Goal: Task Accomplishment & Management: Use online tool/utility

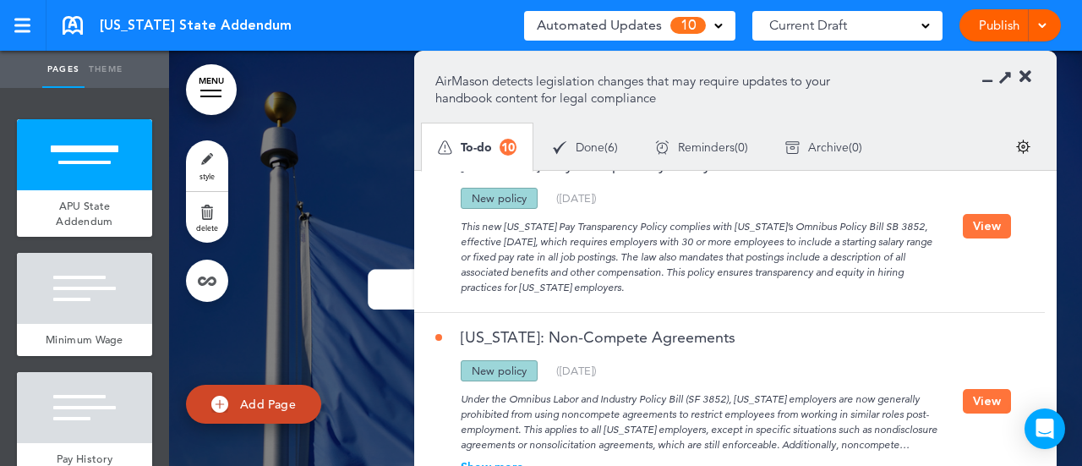
scroll to position [1295, 0]
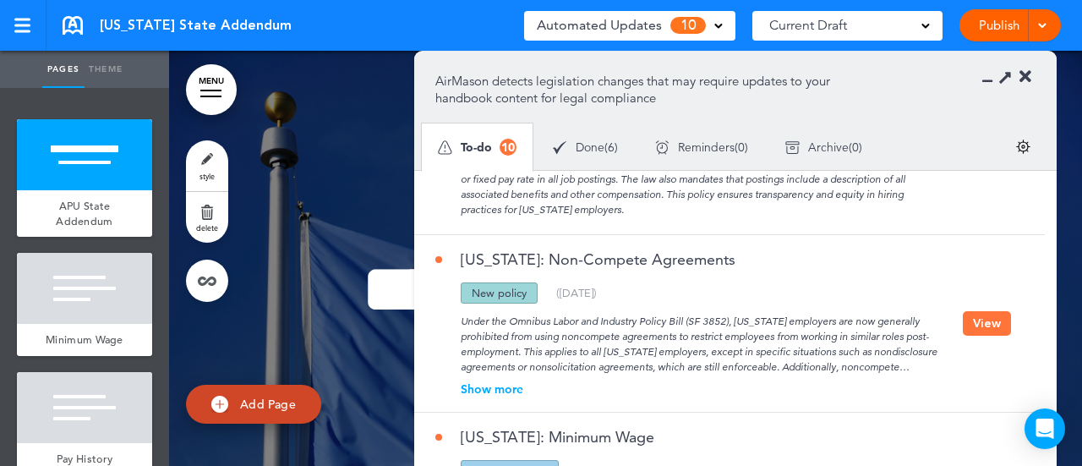
click at [433, 35] on div "[US_STATE] State Addendum Saved! Automated Updates 10 Auto policy updates AirMa…" at bounding box center [541, 25] width 1082 height 51
click at [1025, 74] on icon at bounding box center [1025, 76] width 12 height 17
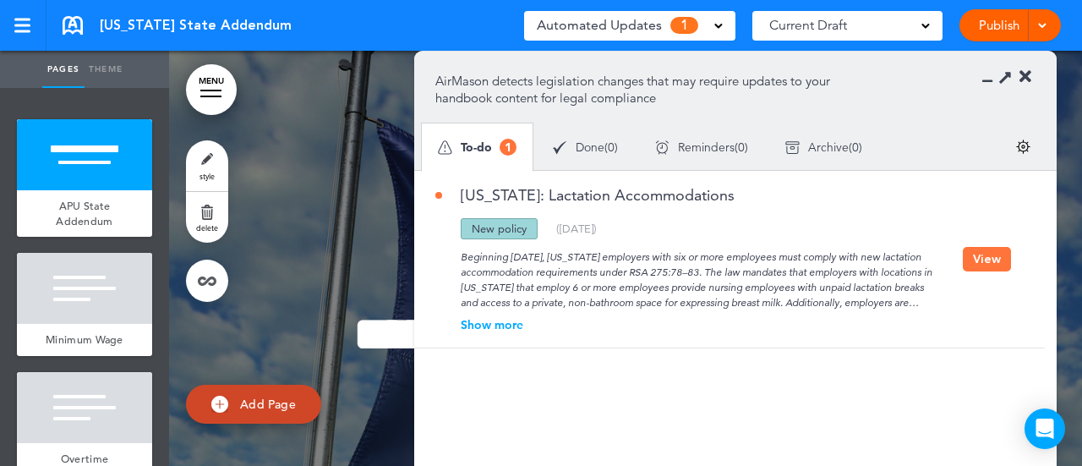
click at [492, 322] on div "Show more" at bounding box center [698, 325] width 527 height 12
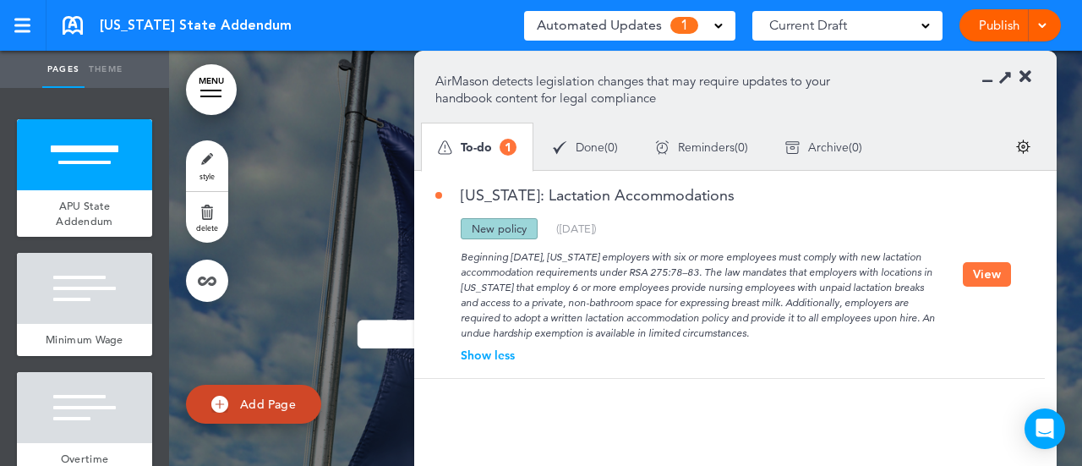
click at [991, 268] on button "View" at bounding box center [987, 274] width 48 height 25
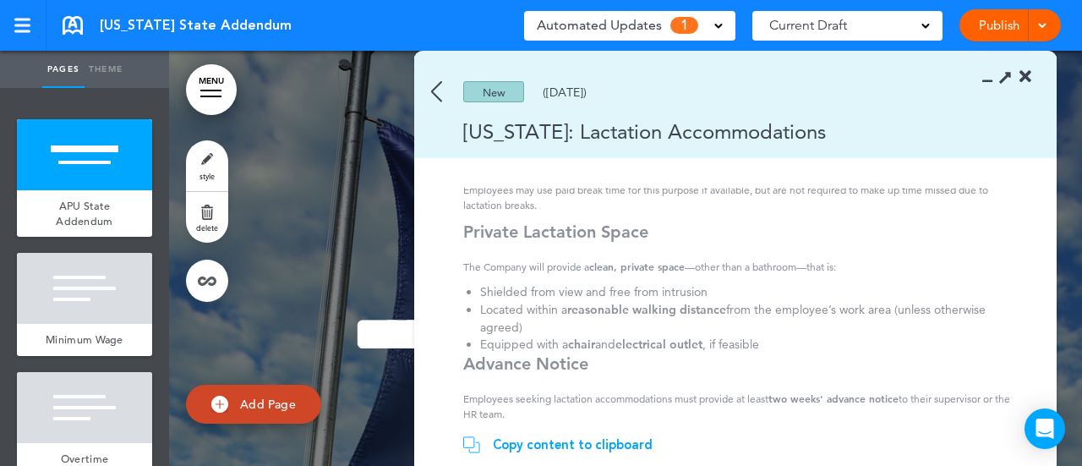
click at [556, 447] on div "Copy content to clipboard" at bounding box center [573, 444] width 160 height 17
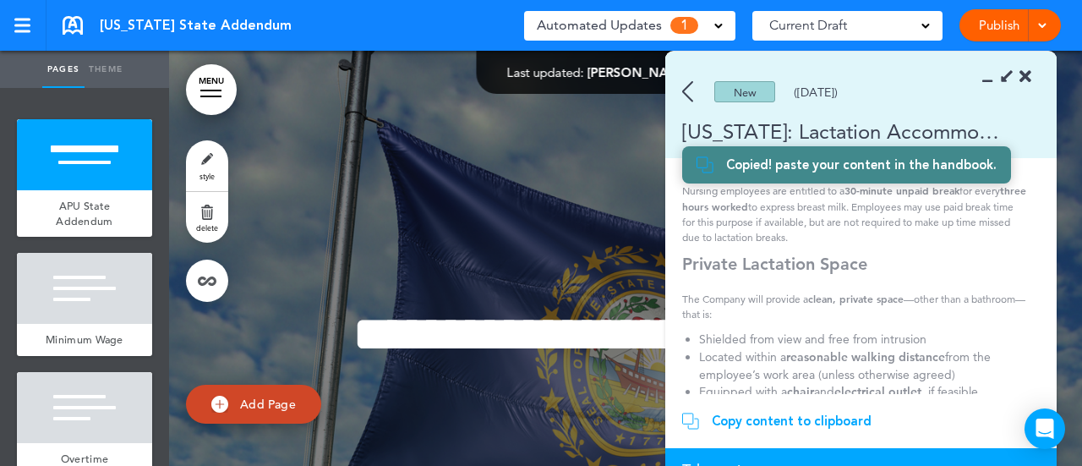
scroll to position [190, 0]
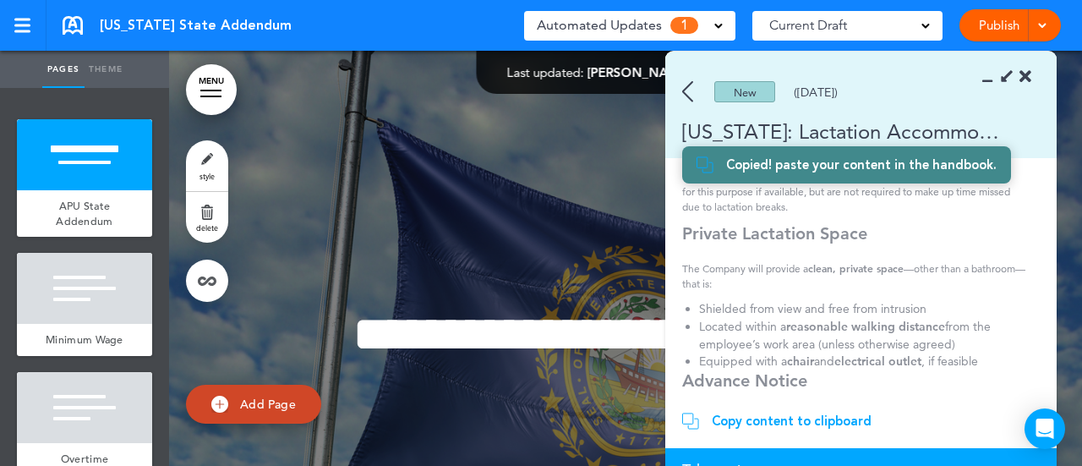
click at [988, 21] on link "Publish" at bounding box center [998, 25] width 53 height 32
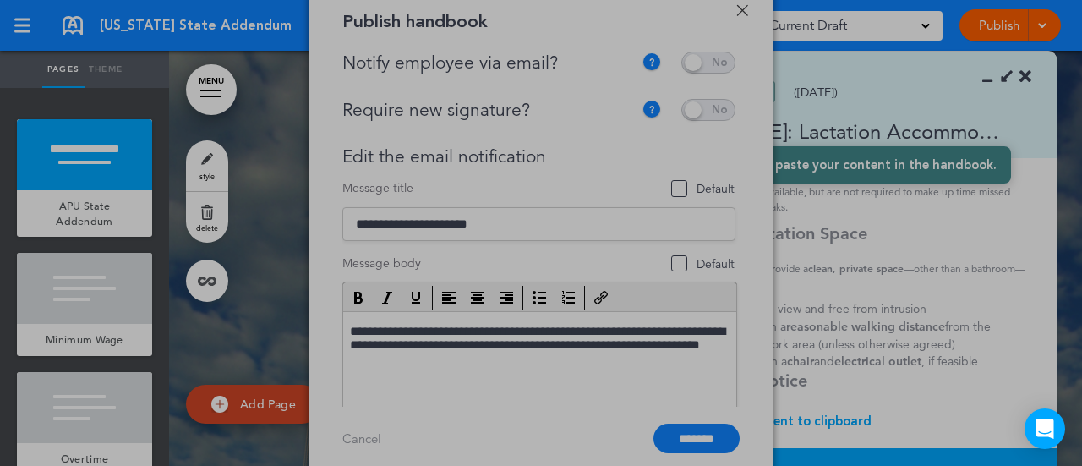
scroll to position [0, 0]
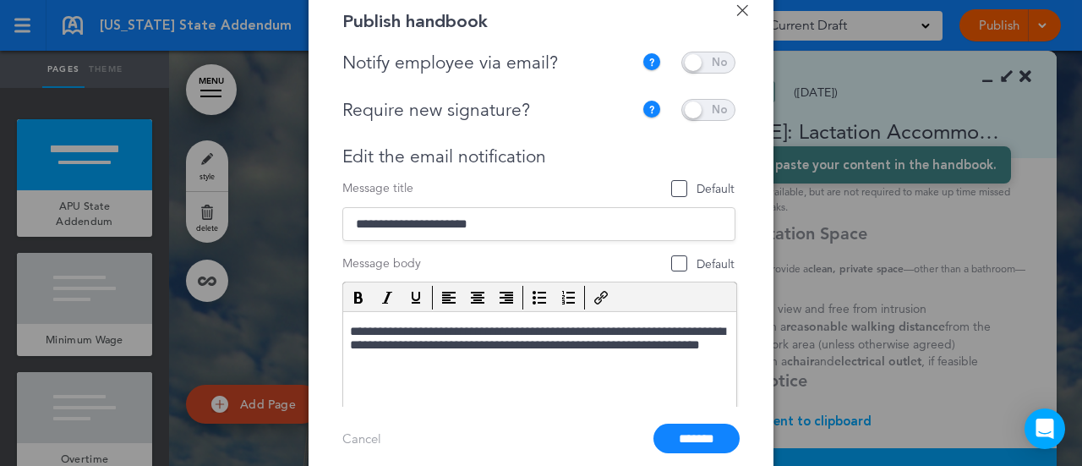
click at [745, 9] on link "Done" at bounding box center [742, 10] width 12 height 12
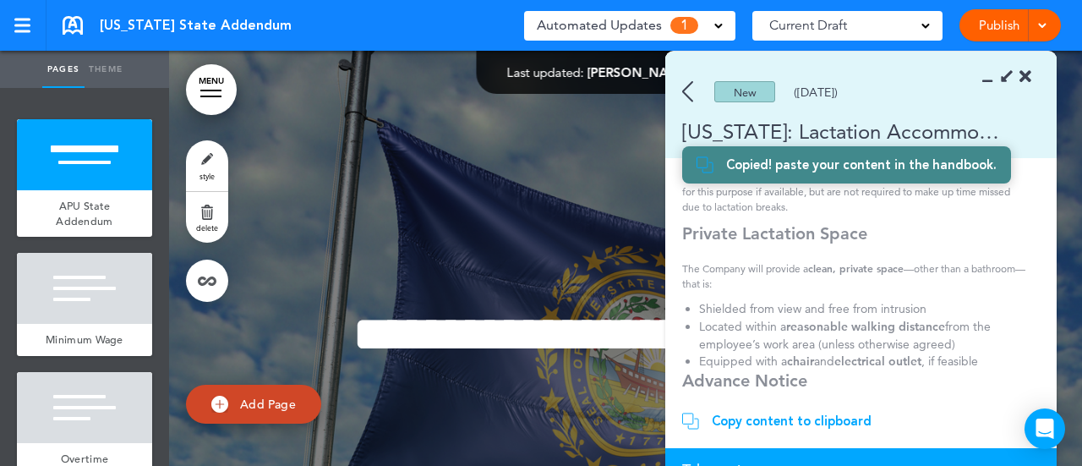
click at [536, 161] on div at bounding box center [625, 355] width 913 height 609
click at [1020, 84] on icon at bounding box center [1025, 76] width 12 height 17
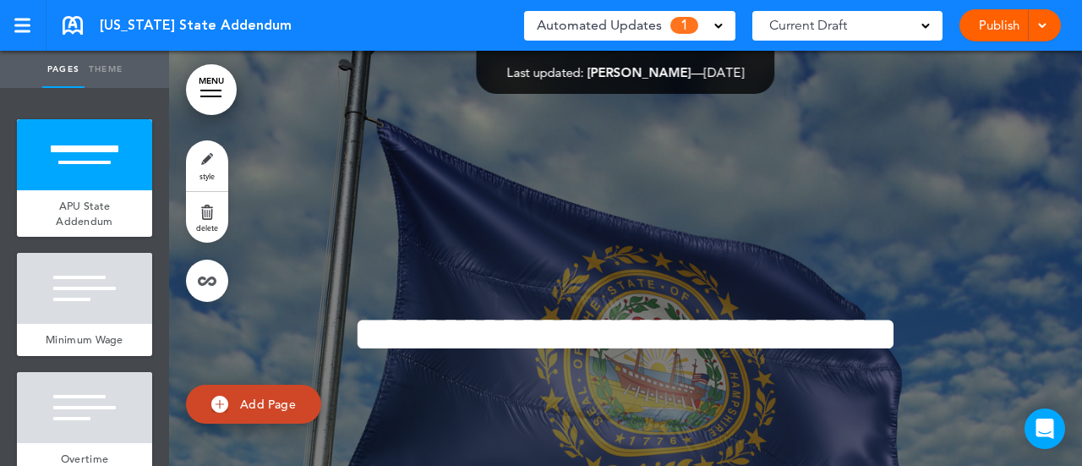
scroll to position [179, 0]
